Goal: Task Accomplishment & Management: Manage account settings

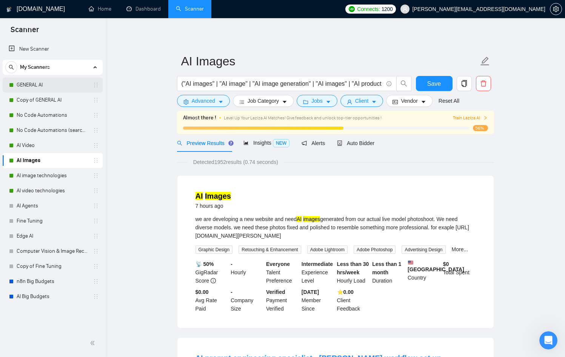
click at [55, 83] on link "GENERAL AI" at bounding box center [53, 84] width 72 height 15
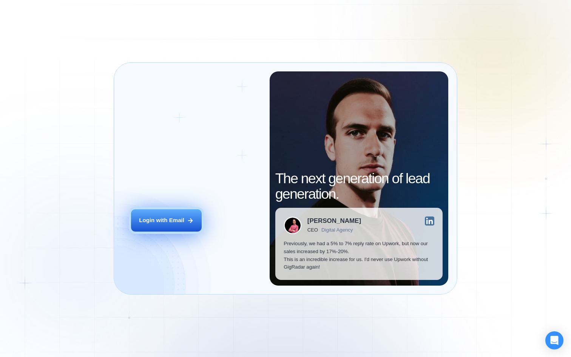
click at [144, 219] on div "Login with Email" at bounding box center [161, 220] width 45 height 8
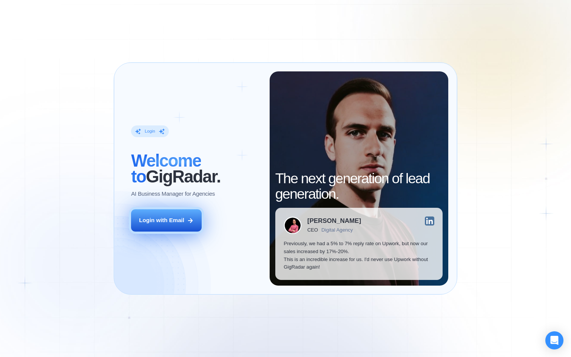
click at [174, 225] on button "Login with Email" at bounding box center [166, 220] width 71 height 22
